Goal: Transaction & Acquisition: Subscribe to service/newsletter

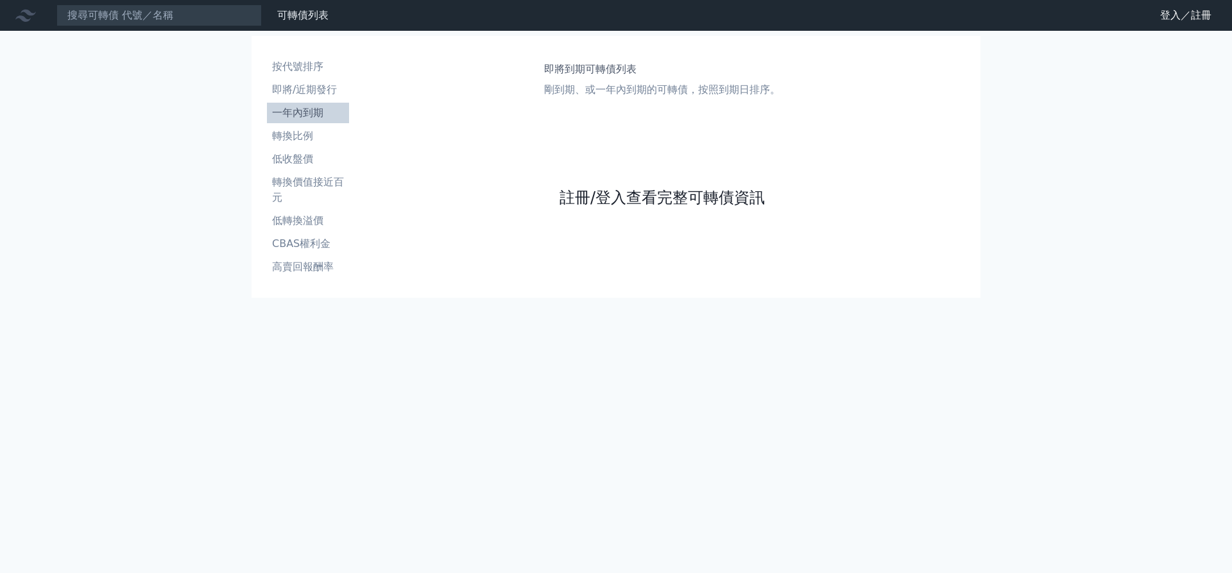
click at [662, 198] on link "註冊/登入查看完整可轉債資訊" at bounding box center [662, 197] width 205 height 21
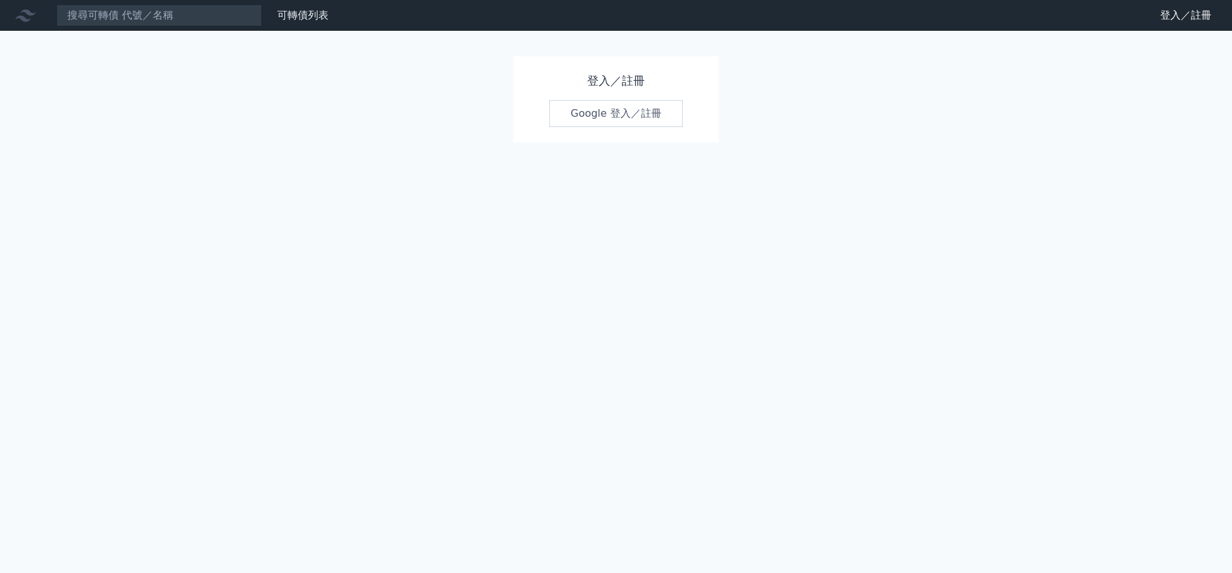
click at [616, 114] on link "Google 登入／註冊" at bounding box center [616, 113] width 134 height 27
